Goal: Navigation & Orientation: Go to known website

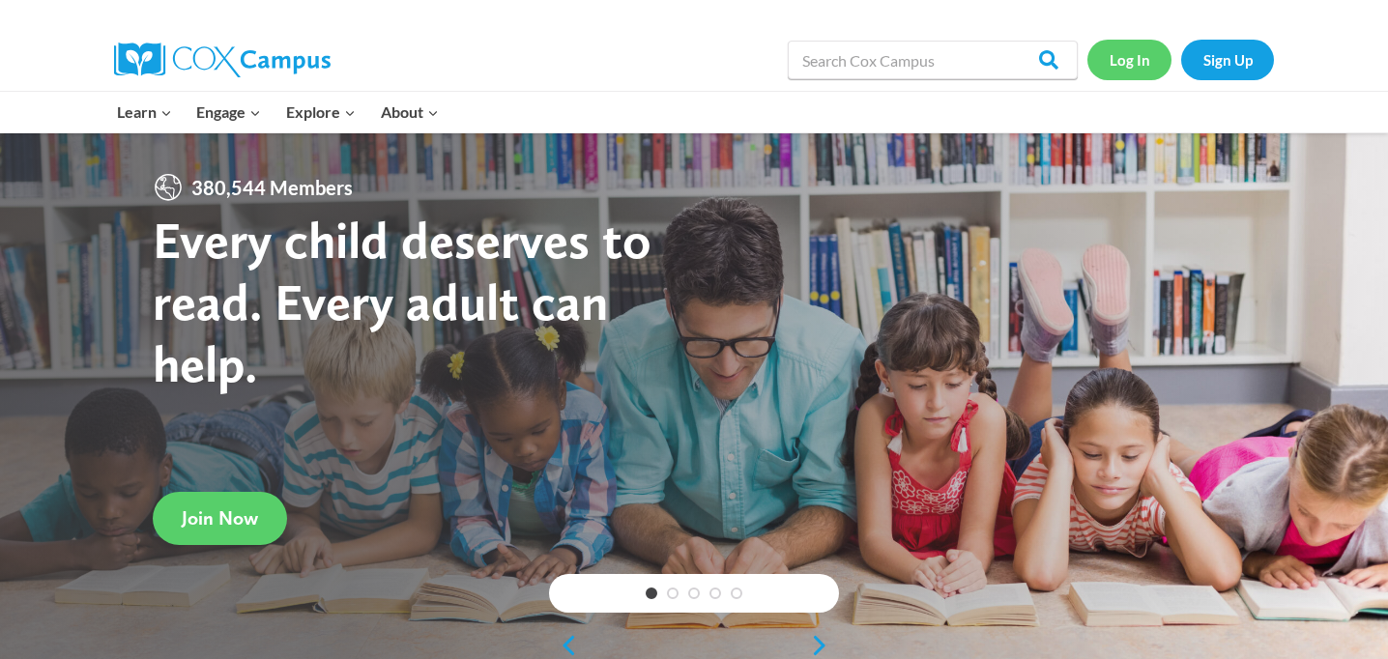
click at [1121, 59] on link "Log In" at bounding box center [1130, 60] width 84 height 40
click at [1136, 52] on link "Log In" at bounding box center [1130, 60] width 84 height 40
